Goal: Register for event/course: Sign up to attend an event or enroll in a course

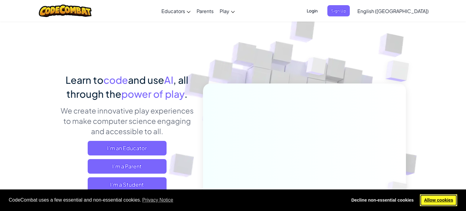
click at [436, 202] on link "Allow cookies" at bounding box center [438, 200] width 37 height 12
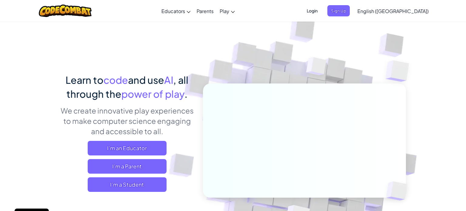
click at [321, 13] on span "Login" at bounding box center [312, 10] width 18 height 11
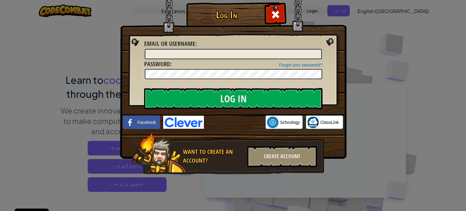
click at [204, 52] on input "Email or Username :" at bounding box center [233, 54] width 177 height 10
click at [274, 156] on div "Create Account" at bounding box center [282, 156] width 70 height 21
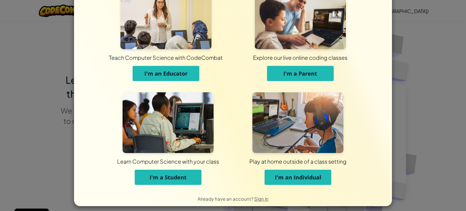
scroll to position [29, 0]
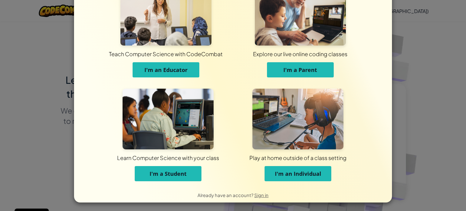
click at [180, 173] on span "I'm a Student" at bounding box center [168, 173] width 37 height 7
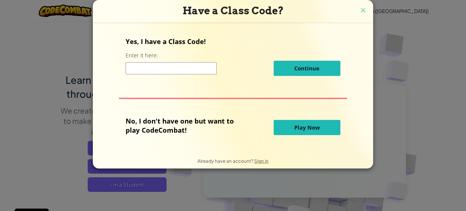
scroll to position [0, 0]
click at [302, 126] on span "Play Now" at bounding box center [306, 127] width 25 height 7
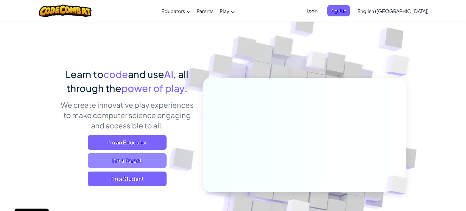
scroll to position [6, 0]
click at [134, 154] on span "I'm a Parent" at bounding box center [127, 160] width 79 height 15
